Goal: Task Accomplishment & Management: Complete application form

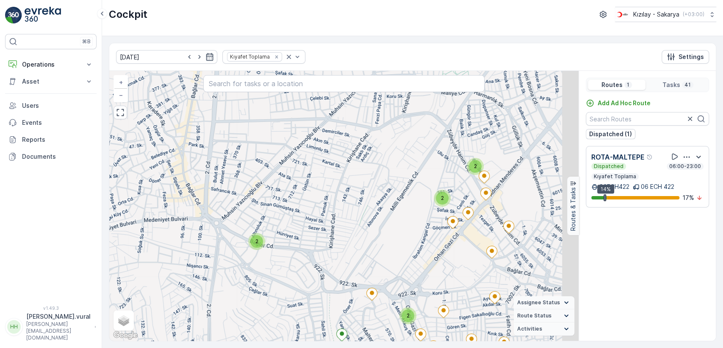
drag, startPoint x: 365, startPoint y: 153, endPoint x: 332, endPoint y: 223, distance: 77.9
click at [335, 222] on div "2 2 2 2 + − Satellite Roadmap Terrain Hybrid Leaflet Keyboard shortcuts Map Dat…" at bounding box center [344, 206] width 470 height 270
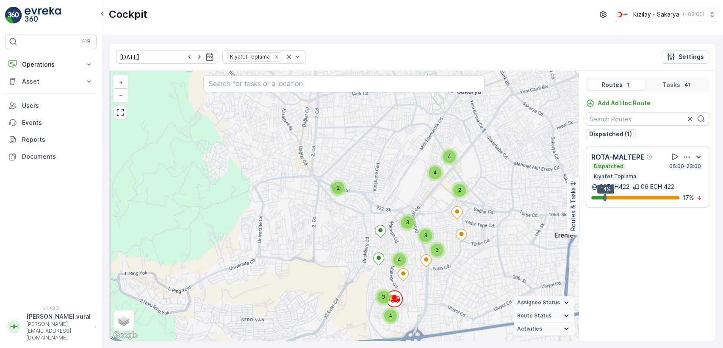
drag, startPoint x: 362, startPoint y: 222, endPoint x: 366, endPoint y: 195, distance: 28.2
click at [366, 195] on div "2 2 3 3 4 4 3 3 2 4 4 + − Satellite Roadmap Terrain Hybrid Leaflet Keyboard sho…" at bounding box center [344, 206] width 470 height 270
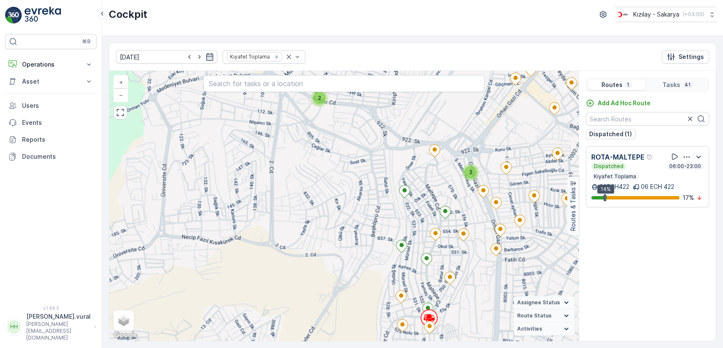
drag, startPoint x: 383, startPoint y: 237, endPoint x: 364, endPoint y: 160, distance: 78.9
click at [364, 160] on div "2 2 2 2 + − Satellite Roadmap Terrain Hybrid Leaflet Keyboard shortcuts Map Dat…" at bounding box center [344, 206] width 470 height 270
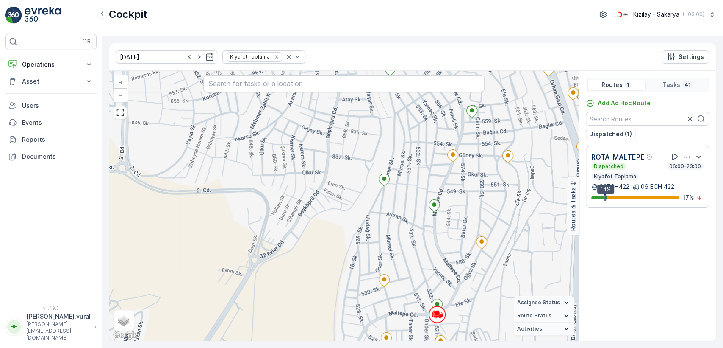
drag, startPoint x: 422, startPoint y: 289, endPoint x: 423, endPoint y: 261, distance: 28.4
click at [423, 261] on div "+ − Satellite Roadmap Terrain Hybrid Leaflet Keyboard shortcuts Map Data Map da…" at bounding box center [344, 206] width 470 height 270
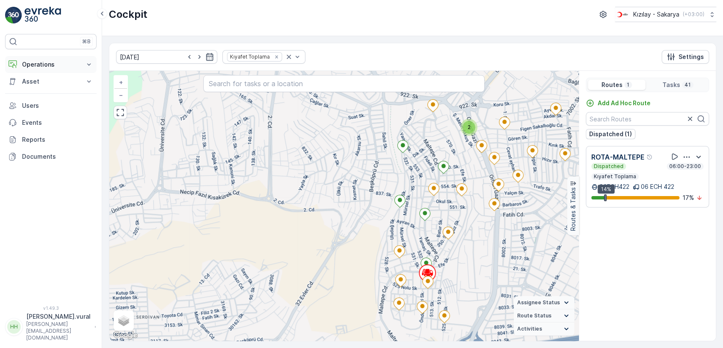
click at [72, 67] on p "Operations" at bounding box center [51, 64] width 58 height 8
click at [65, 75] on link "Rapor - Kızılay" at bounding box center [57, 79] width 78 height 12
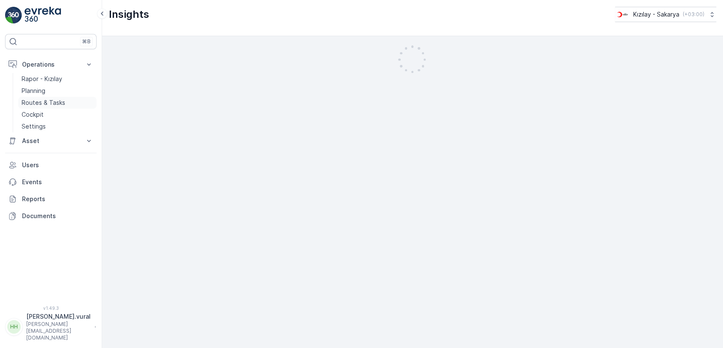
click at [66, 106] on link "Routes & Tasks" at bounding box center [57, 103] width 78 height 12
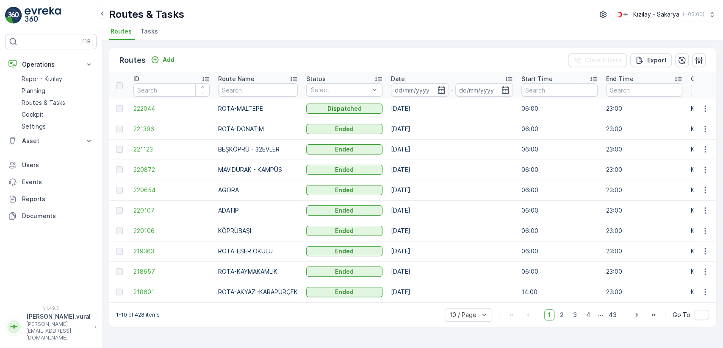
click at [75, 320] on p "Hasan.vural" at bounding box center [58, 316] width 64 height 8
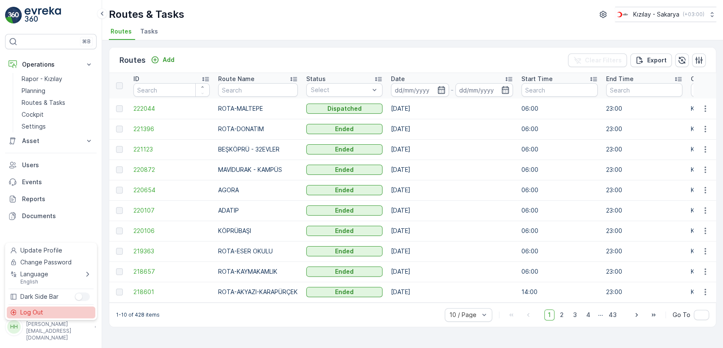
click at [75, 315] on div "Log Out" at bounding box center [51, 312] width 89 height 12
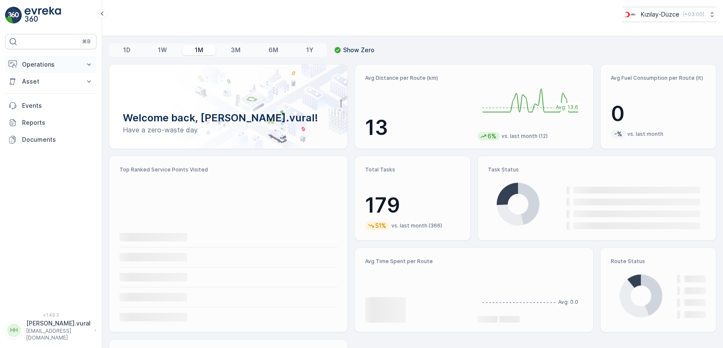
click at [50, 62] on p "Operations" at bounding box center [51, 64] width 58 height 8
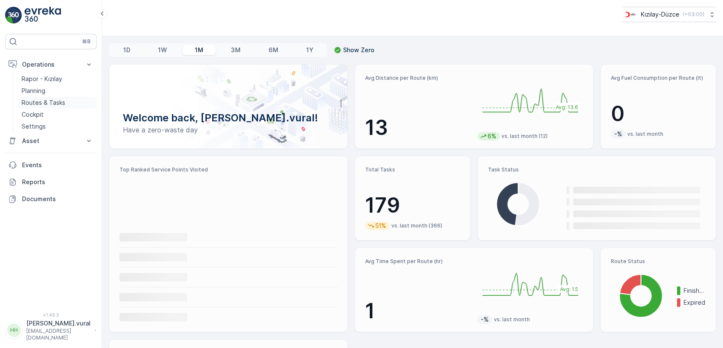
click at [52, 99] on p "Routes & Tasks" at bounding box center [44, 102] width 44 height 8
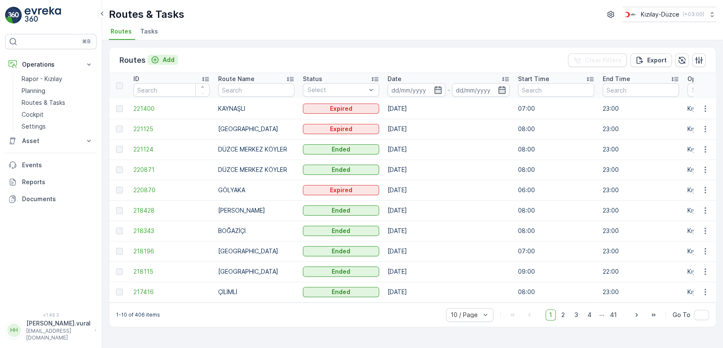
click at [168, 56] on p "Add" at bounding box center [169, 60] width 12 height 8
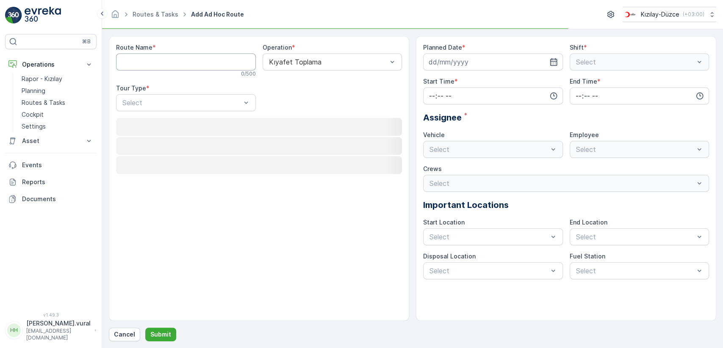
click at [169, 57] on Name "Route Name" at bounding box center [186, 61] width 140 height 17
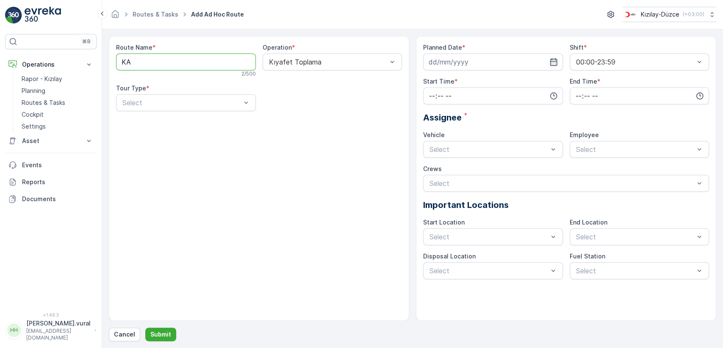
type Name "KAYNAŞLI"
drag, startPoint x: 173, startPoint y: 125, endPoint x: 184, endPoint y: 120, distance: 12.5
click at [172, 125] on div "Static" at bounding box center [186, 124] width 130 height 8
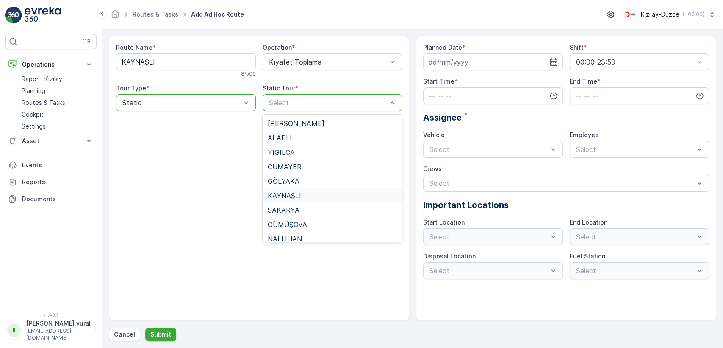
click at [308, 192] on div "KAYNAŞLI" at bounding box center [333, 196] width 130 height 8
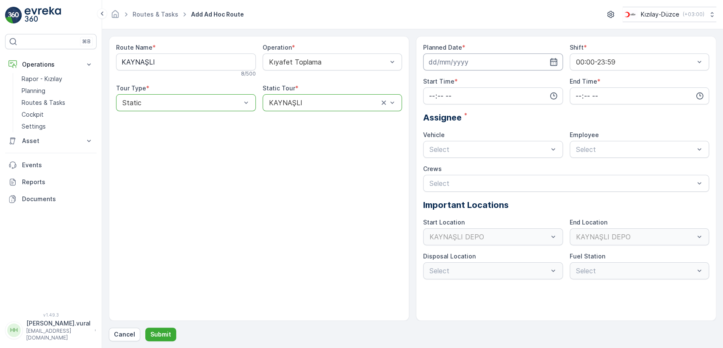
click at [513, 66] on input at bounding box center [493, 61] width 140 height 17
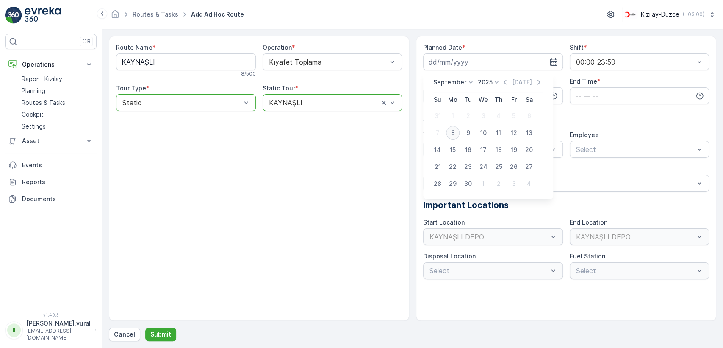
click at [456, 127] on div "8" at bounding box center [453, 133] width 14 height 14
type input "[DATE]"
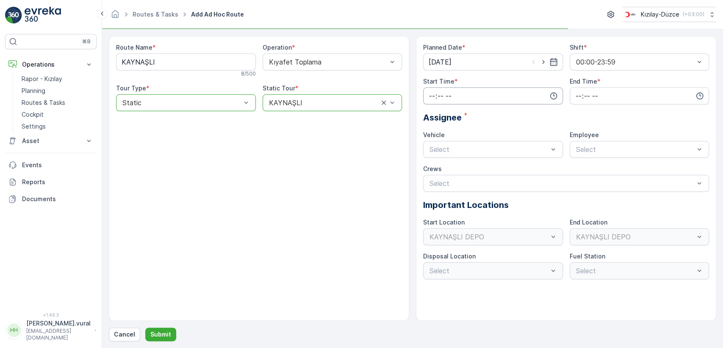
click at [459, 101] on input "time" at bounding box center [493, 95] width 140 height 17
click at [435, 179] on span "06" at bounding box center [432, 181] width 8 height 8
type input "06:00"
click at [581, 95] on input "time" at bounding box center [640, 95] width 140 height 17
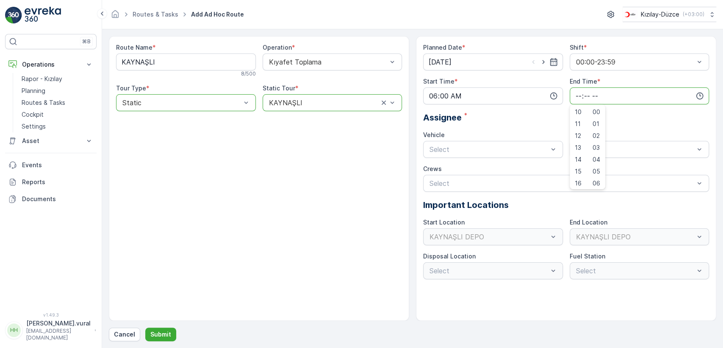
scroll to position [203, 0]
click at [579, 177] on span "23" at bounding box center [578, 181] width 7 height 8
type input "23:00"
click at [496, 154] on div "Select" at bounding box center [493, 149] width 140 height 17
click at [486, 166] on div "06 DCG 614" at bounding box center [493, 170] width 130 height 8
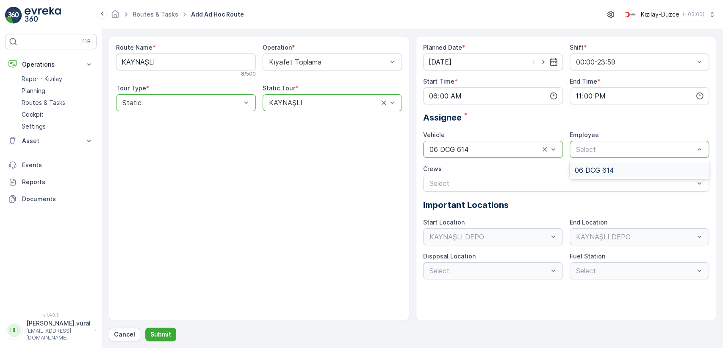
click at [584, 167] on span "06 DCG 614" at bounding box center [594, 170] width 39 height 8
click at [170, 330] on button "Submit" at bounding box center [160, 334] width 31 height 14
